Goal: Task Accomplishment & Management: Manage account settings

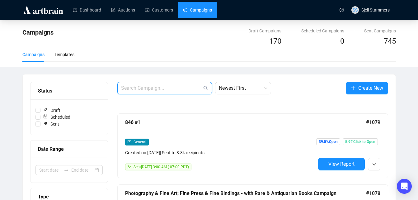
click at [160, 90] on input "text" at bounding box center [161, 87] width 81 height 7
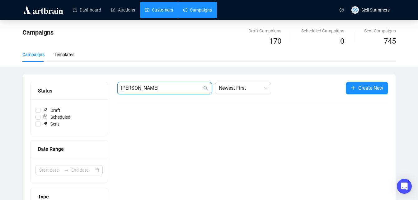
type input "[PERSON_NAME]"
click at [157, 14] on link "Customers" at bounding box center [159, 10] width 28 height 16
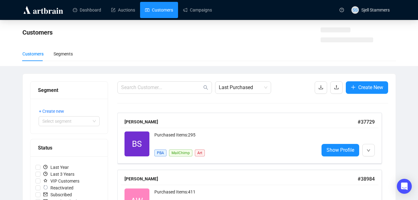
click at [159, 85] on input "text" at bounding box center [161, 87] width 81 height 7
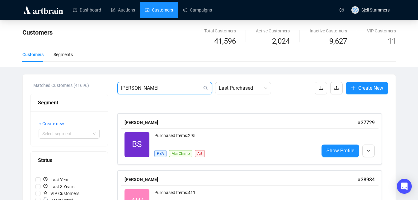
type input "[PERSON_NAME]"
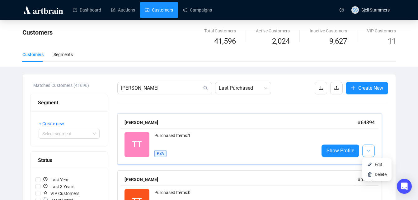
click at [370, 153] on button "button" at bounding box center [368, 150] width 12 height 12
click at [338, 149] on span "Show Profile" at bounding box center [340, 150] width 28 height 8
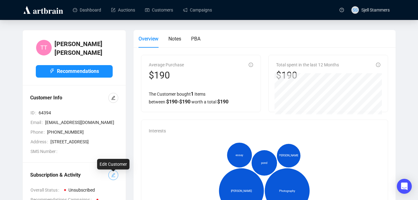
click at [115, 180] on button "button" at bounding box center [113, 175] width 10 height 10
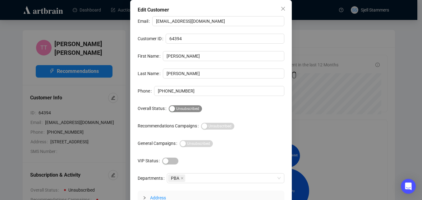
click at [169, 107] on div "button" at bounding box center [172, 109] width 6 height 6
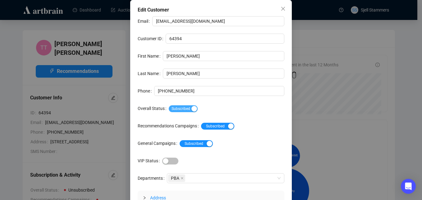
click at [192, 109] on div "button" at bounding box center [195, 109] width 6 height 6
click at [226, 129] on span "Subscribed Unsubscribed" at bounding box center [217, 126] width 33 height 7
click at [207, 143] on div "button" at bounding box center [210, 144] width 6 height 6
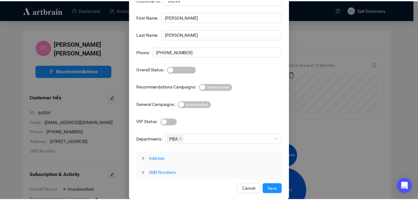
scroll to position [39, 0]
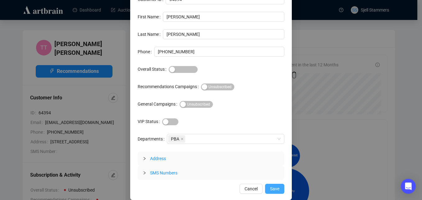
click at [270, 188] on span "Save" at bounding box center [274, 188] width 9 height 7
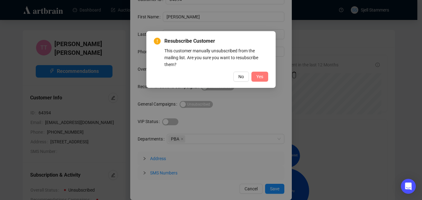
click at [256, 73] on button "Yes" at bounding box center [260, 77] width 17 height 10
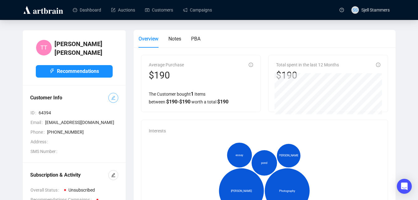
click at [114, 94] on span "button" at bounding box center [113, 97] width 4 height 7
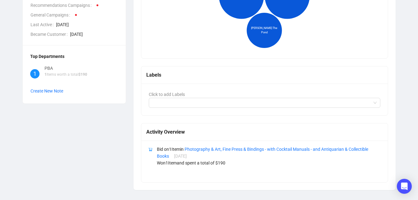
scroll to position [0, 0]
